Goal: Information Seeking & Learning: Learn about a topic

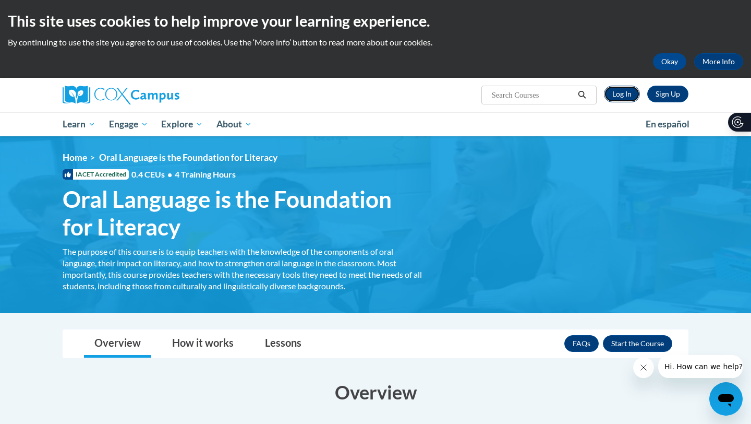
click at [621, 89] on link "Log In" at bounding box center [622, 94] width 36 height 17
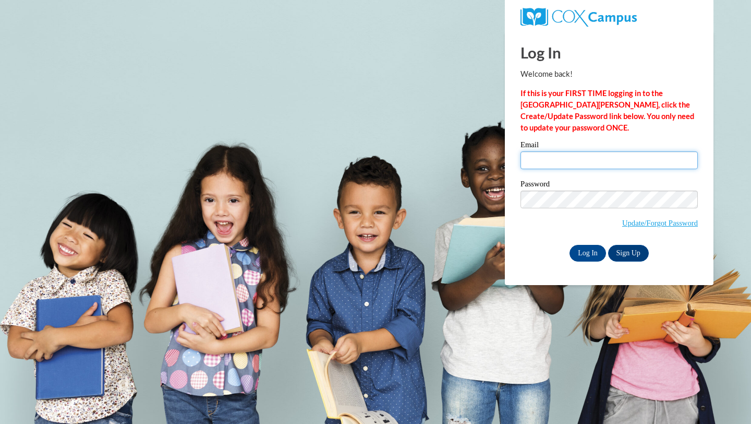
click at [579, 163] on input "Email" at bounding box center [609, 160] width 177 height 18
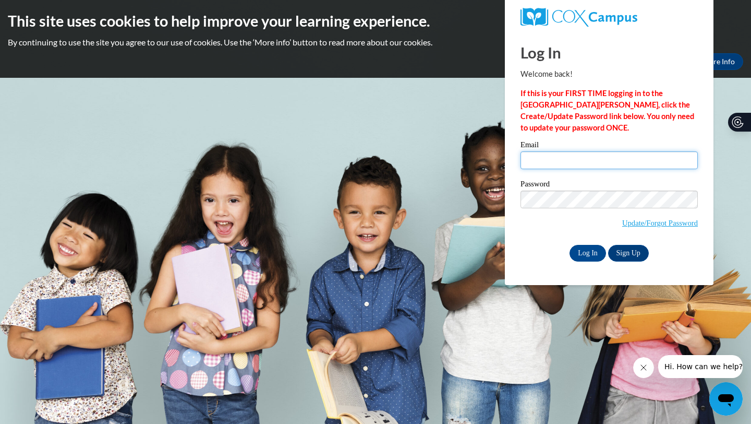
type input "i"
type input "isabelvq@icloud.com"
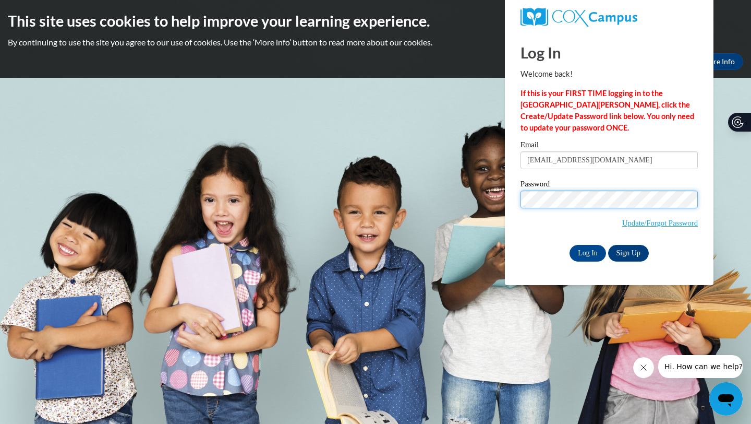
click at [570, 245] on input "Log In" at bounding box center [588, 253] width 37 height 17
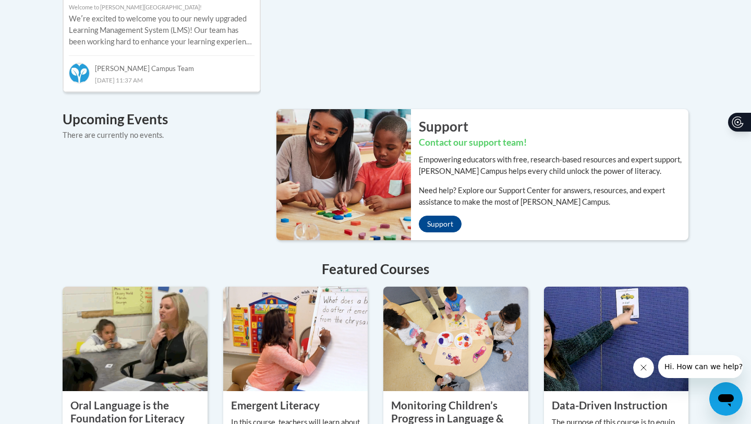
scroll to position [1020, 0]
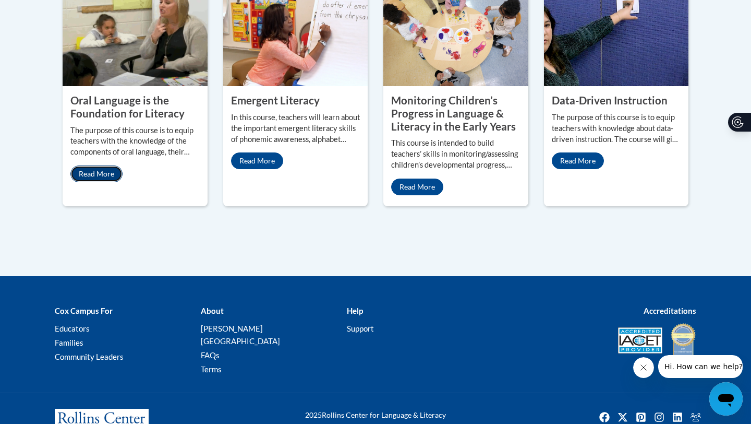
click at [113, 165] on link "Read More" at bounding box center [96, 173] width 52 height 17
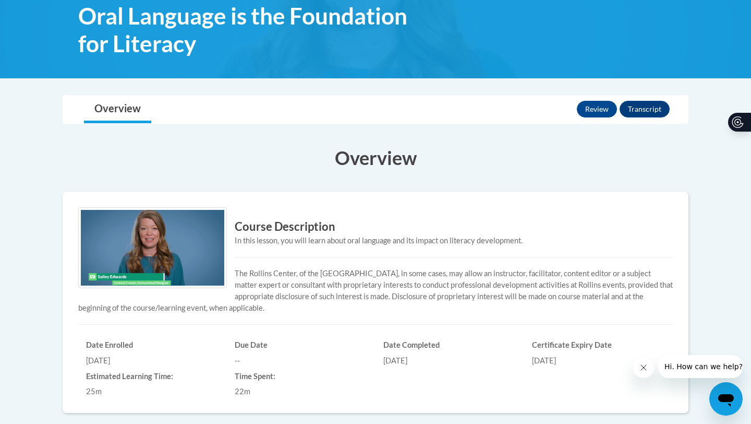
scroll to position [243, 0]
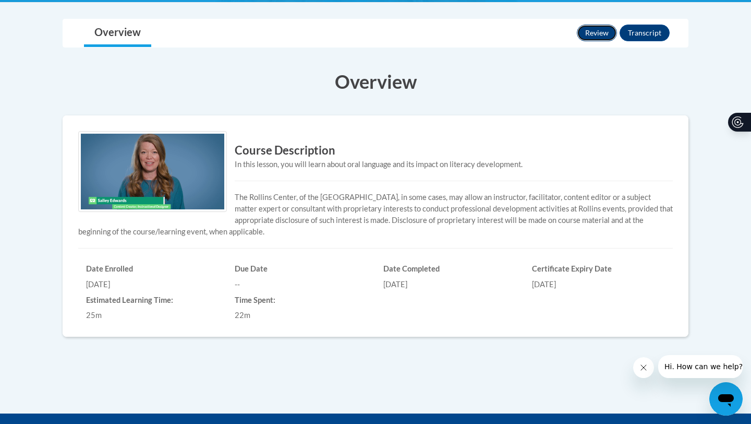
click at [592, 39] on button "Review" at bounding box center [597, 33] width 40 height 17
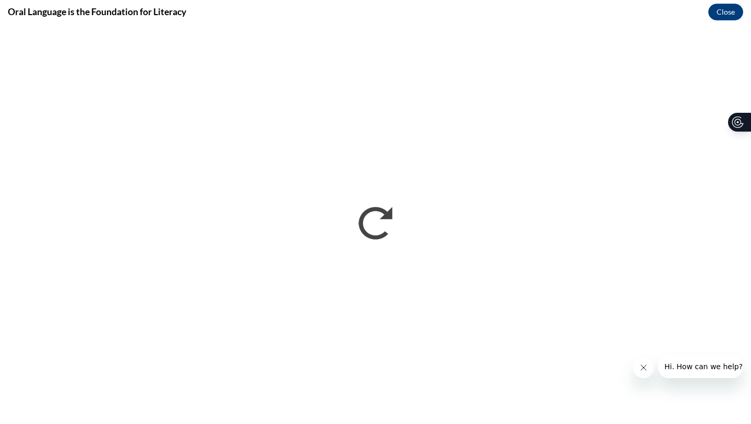
scroll to position [0, 0]
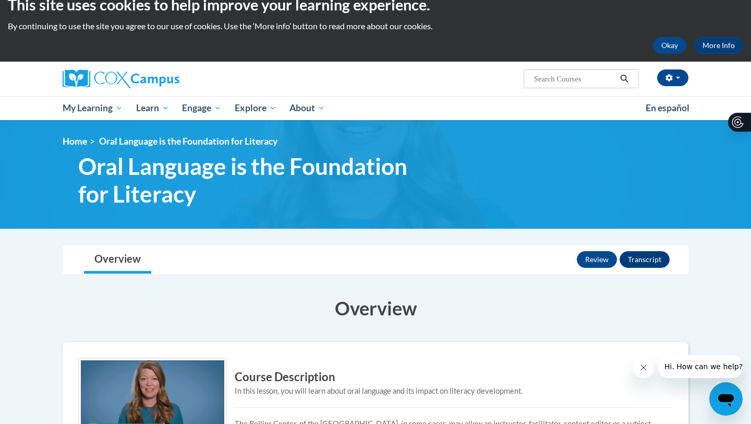
scroll to position [7, 0]
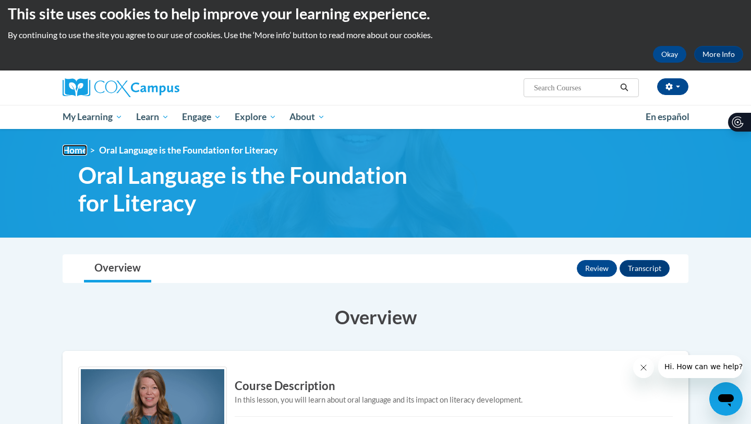
click at [67, 148] on link "Home" at bounding box center [75, 150] width 25 height 11
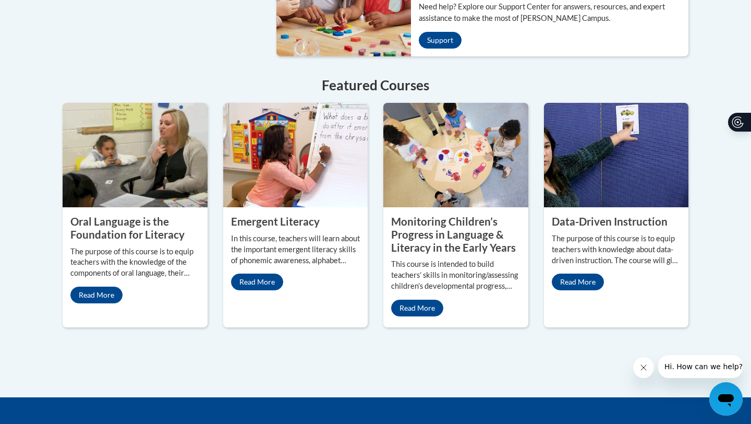
scroll to position [894, 0]
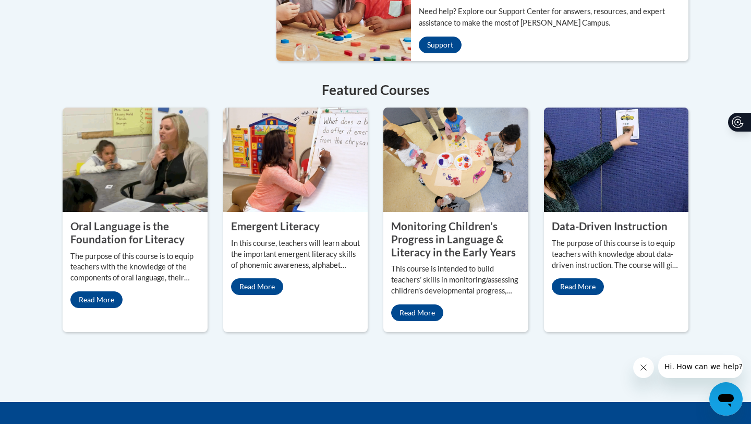
click at [111, 265] on div "Oral Language is the Foundation for Literacy The purpose of this course is to e…" at bounding box center [135, 264] width 145 height 104
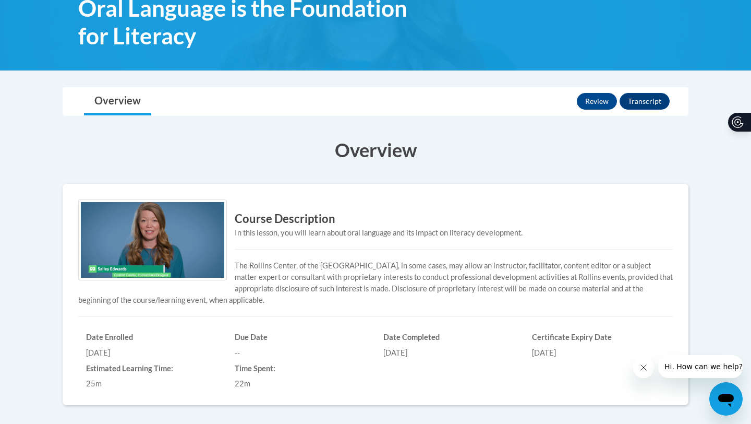
scroll to position [135, 0]
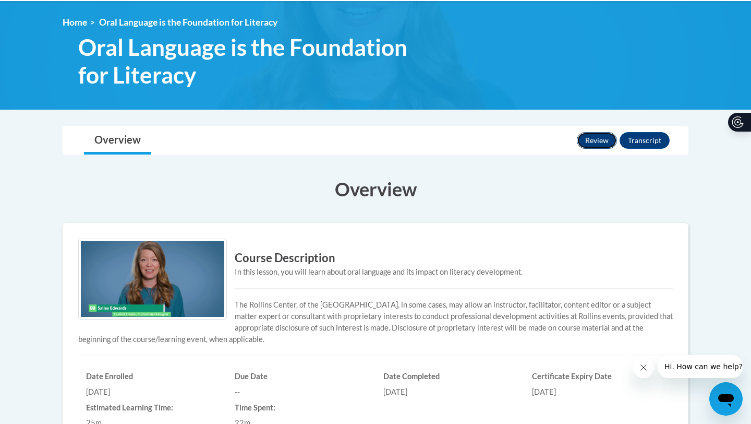
click at [607, 139] on button "Review" at bounding box center [597, 140] width 40 height 17
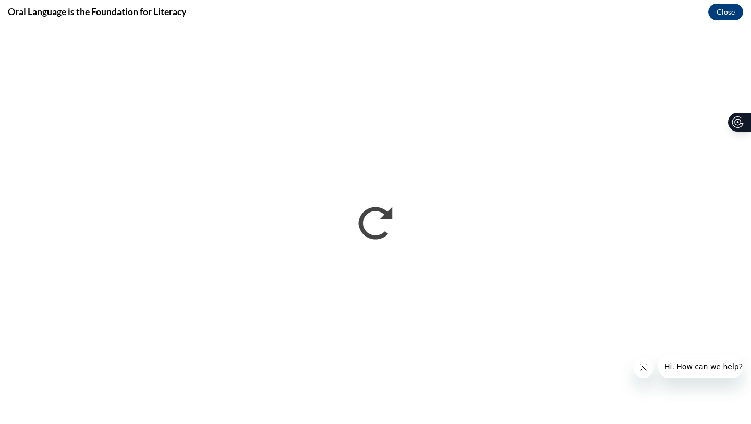
scroll to position [0, 0]
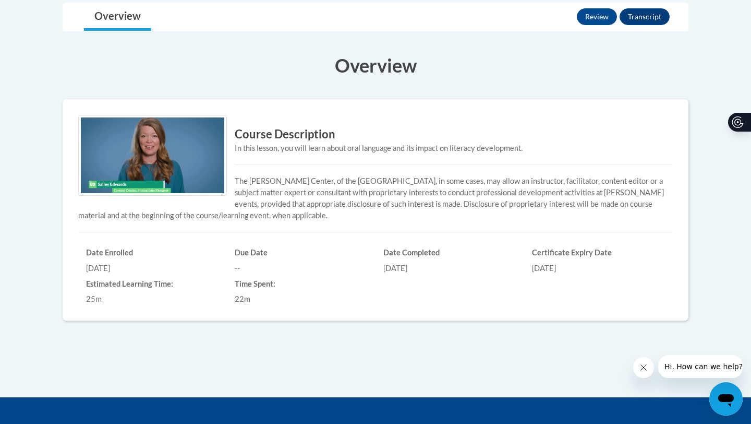
scroll to position [219, 0]
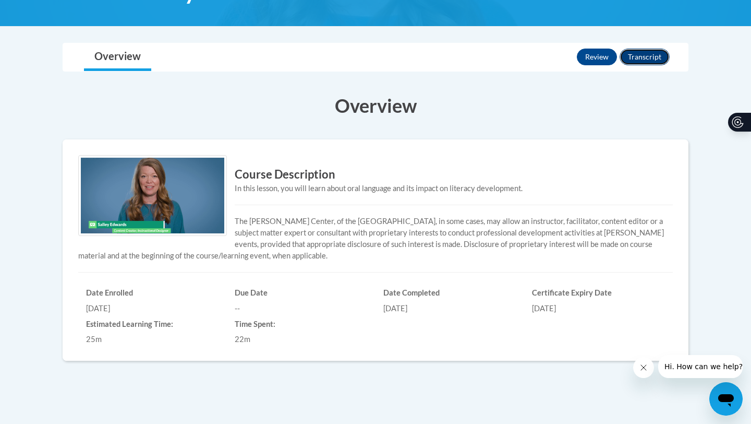
click at [650, 58] on button "Transcript" at bounding box center [645, 57] width 50 height 17
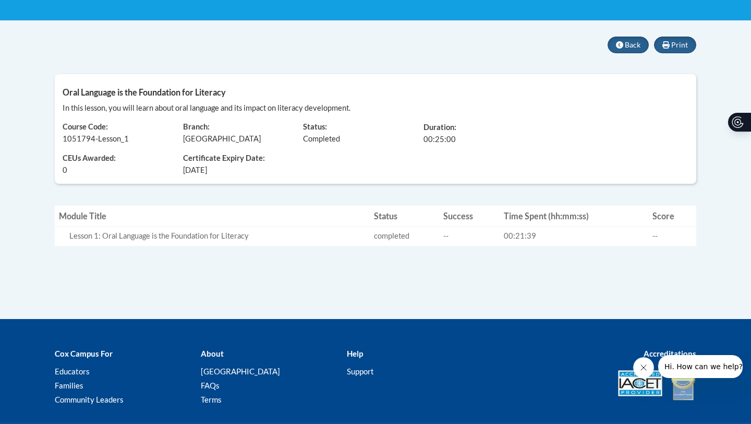
scroll to position [201, 0]
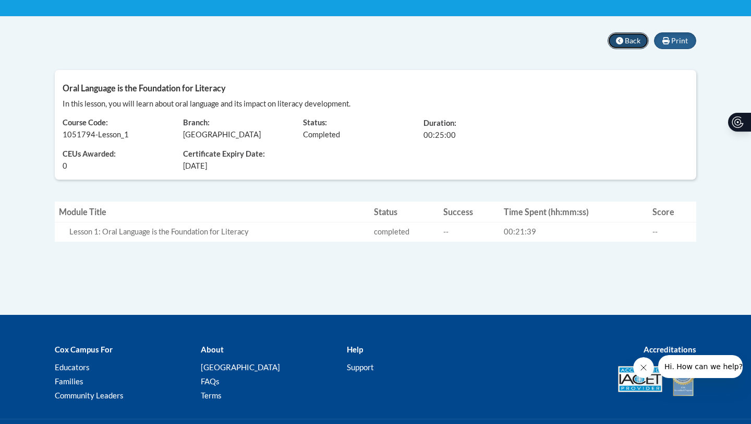
click at [631, 43] on span "Back" at bounding box center [633, 40] width 16 height 9
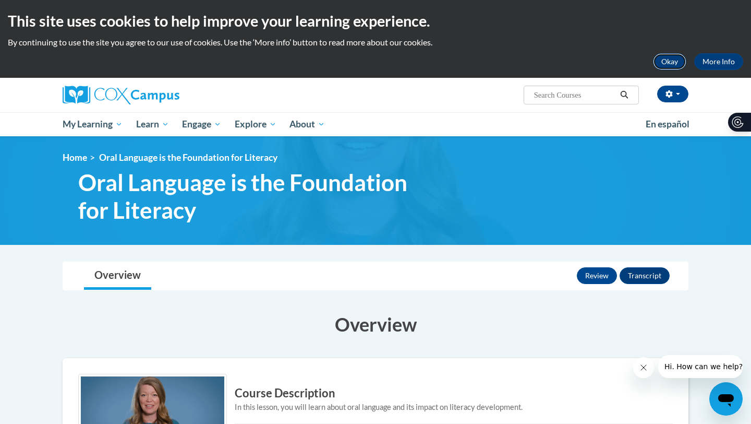
click at [670, 63] on button "Okay" at bounding box center [669, 61] width 33 height 17
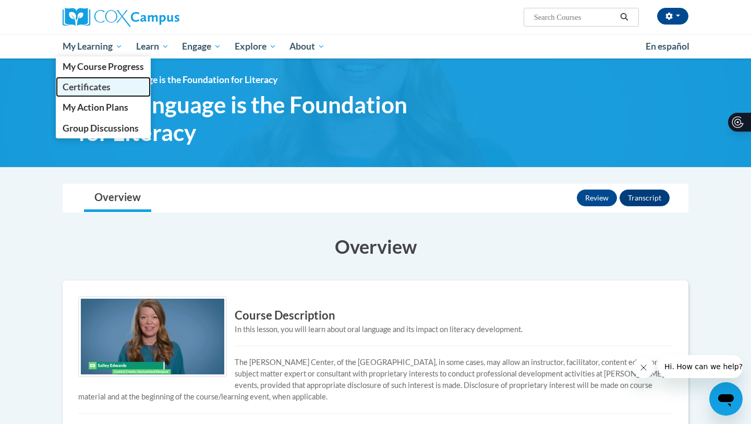
click at [99, 90] on span "Certificates" at bounding box center [87, 86] width 48 height 11
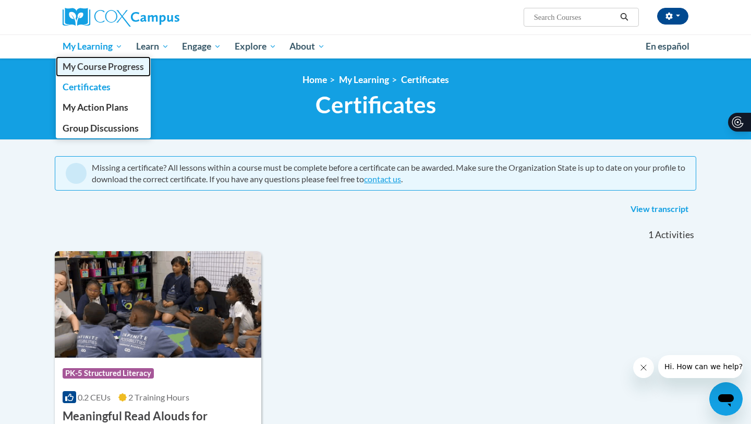
click at [94, 67] on span "My Course Progress" at bounding box center [103, 66] width 81 height 11
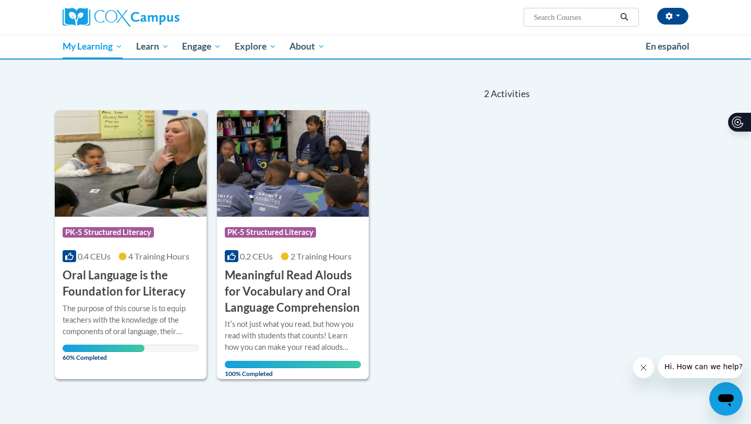
scroll to position [118, 0]
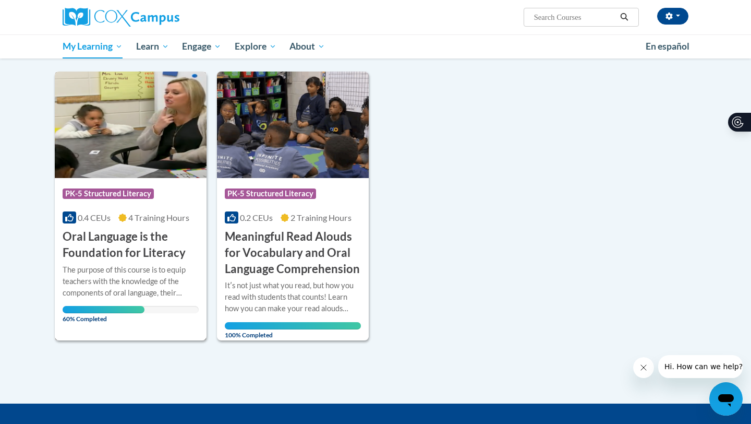
click at [130, 154] on img at bounding box center [131, 124] width 152 height 106
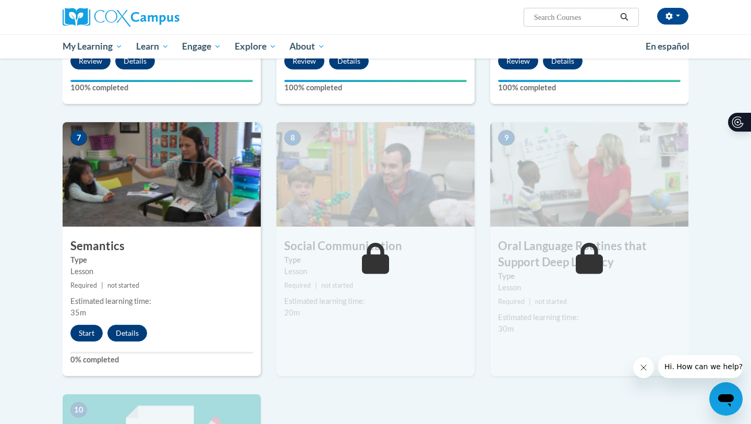
scroll to position [742, 0]
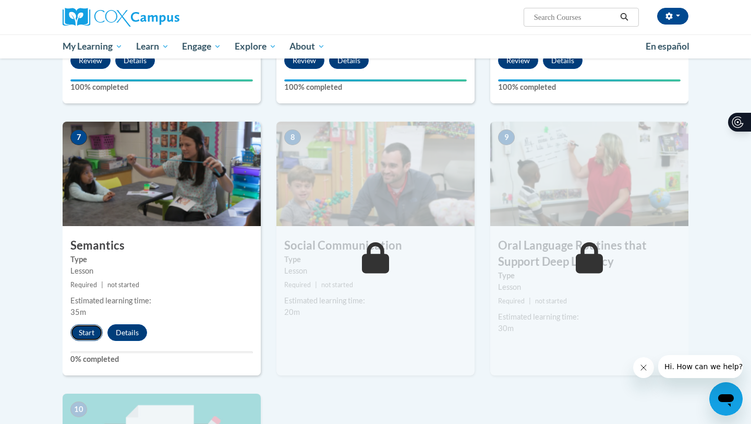
click at [85, 338] on button "Start" at bounding box center [86, 332] width 32 height 17
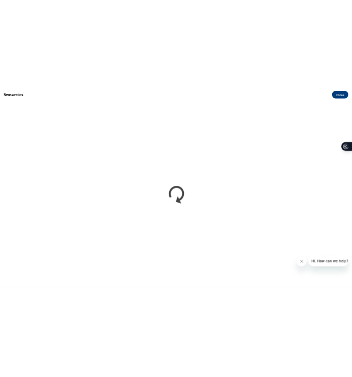
scroll to position [0, 0]
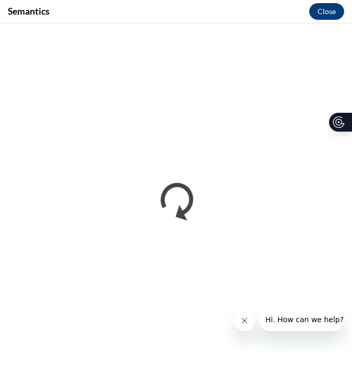
click at [246, 322] on icon "Close message from company" at bounding box center [244, 320] width 5 height 5
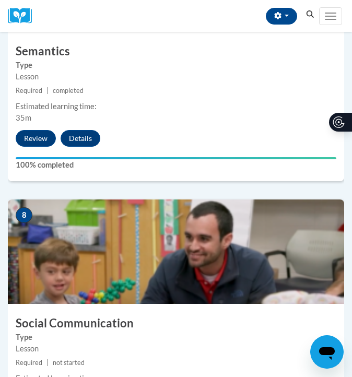
scroll to position [2092, 0]
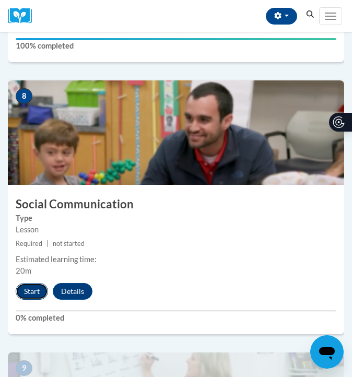
click at [34, 292] on button "Start" at bounding box center [32, 291] width 32 height 17
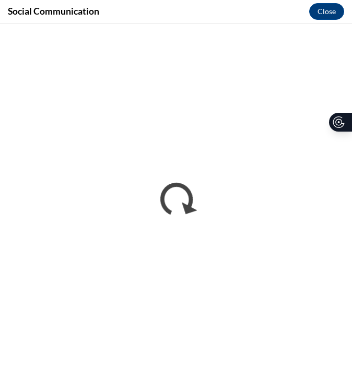
scroll to position [0, 0]
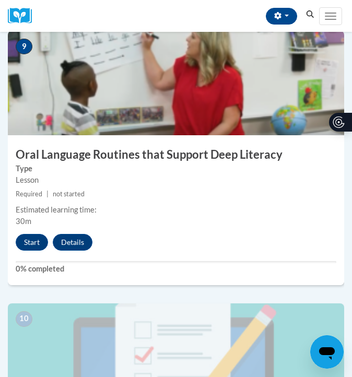
scroll to position [2408, 0]
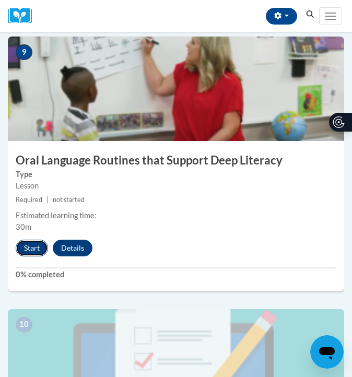
click at [34, 245] on button "Start" at bounding box center [32, 247] width 32 height 17
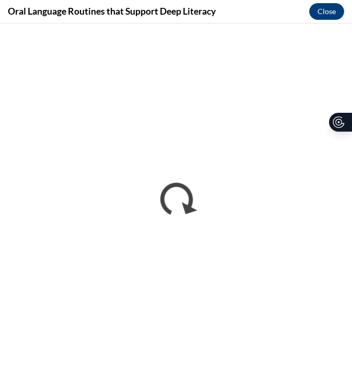
scroll to position [0, 0]
